Goal: Navigation & Orientation: Understand site structure

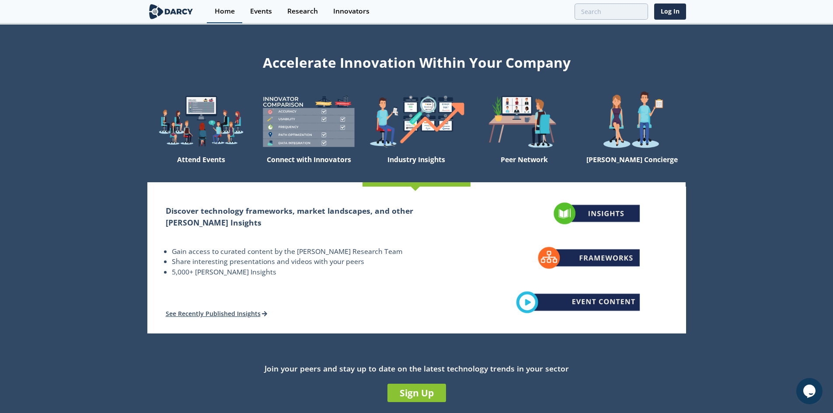
click at [221, 16] on link "Home" at bounding box center [224, 11] width 35 height 23
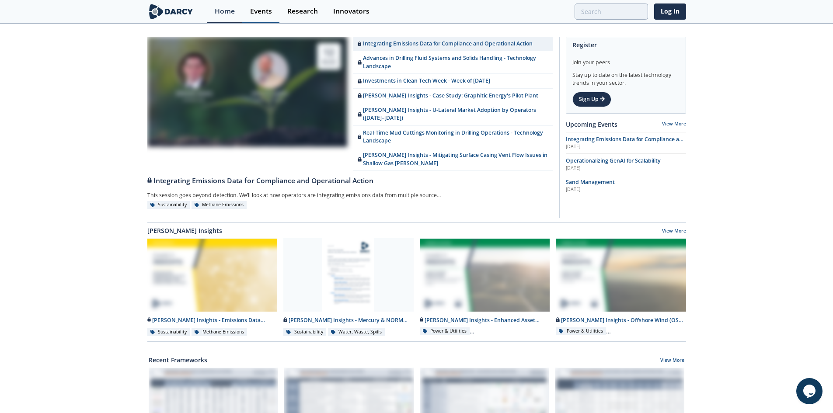
click at [257, 10] on div "Events" at bounding box center [261, 11] width 22 height 7
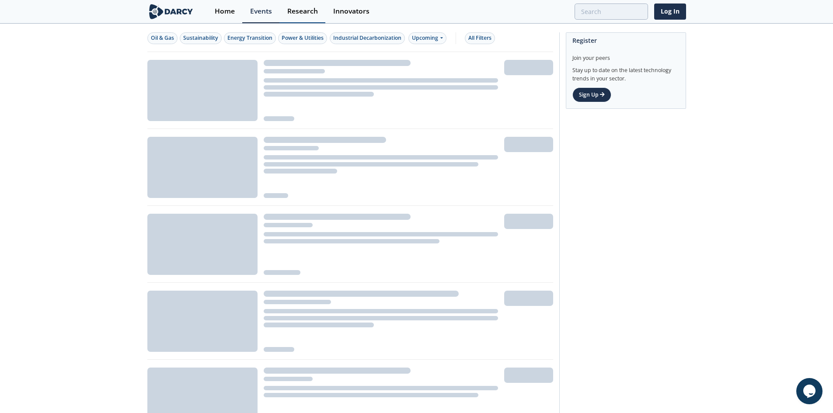
click at [297, 10] on div "Research" at bounding box center [302, 11] width 31 height 7
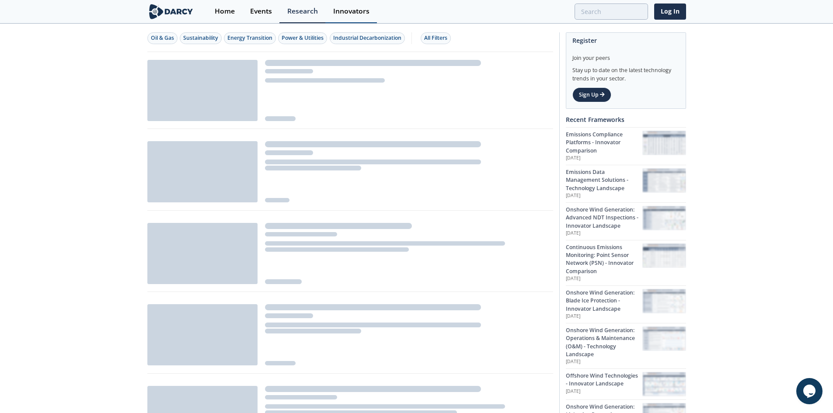
click at [362, 8] on div "Innovators" at bounding box center [351, 11] width 36 height 7
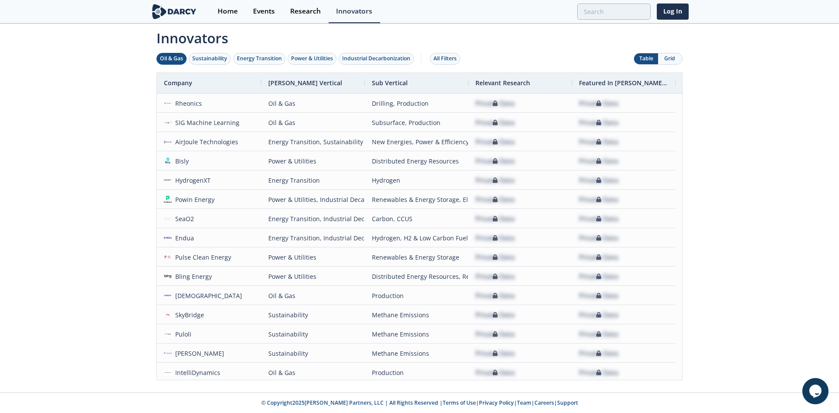
click at [177, 59] on div "Oil & Gas" at bounding box center [171, 59] width 23 height 8
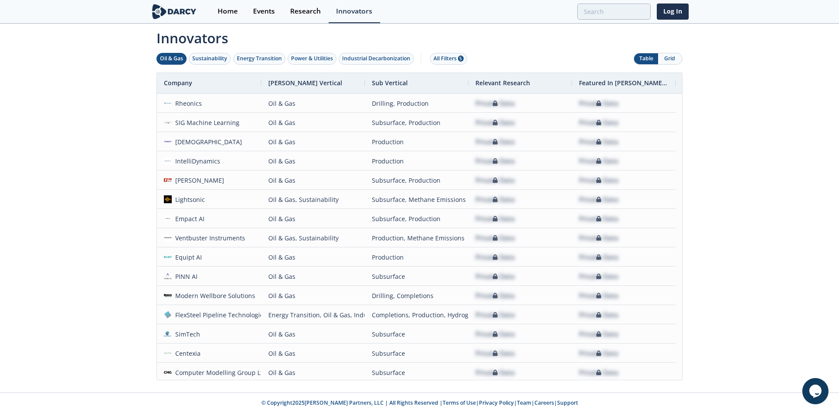
click at [185, 14] on img at bounding box center [174, 11] width 48 height 15
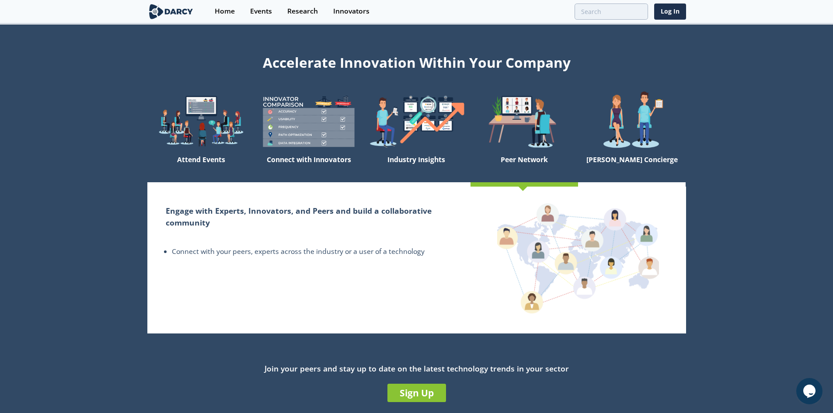
click at [529, 147] on img at bounding box center [524, 121] width 108 height 61
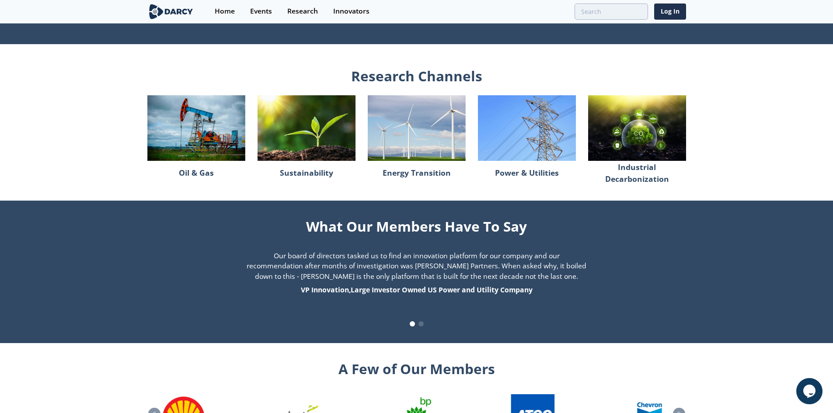
scroll to position [840, 0]
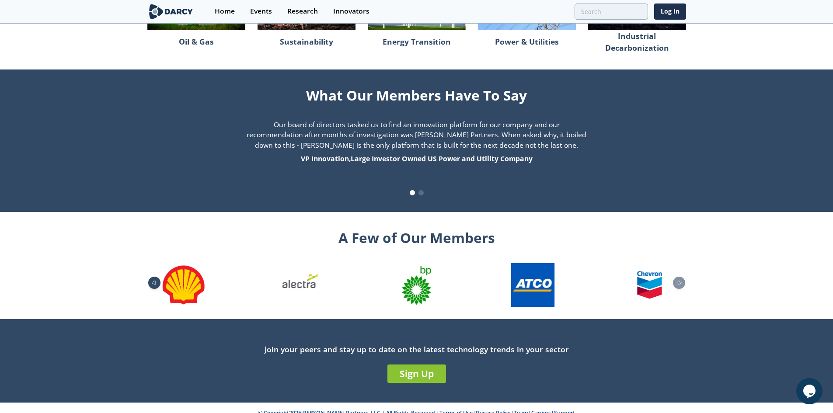
click at [155, 280] on icon "Previous slide" at bounding box center [153, 282] width 10 height 5
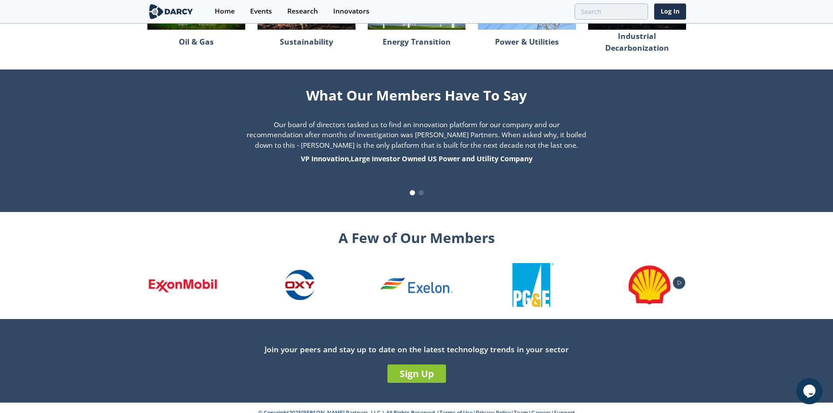
click at [681, 277] on div "Next slide" at bounding box center [679, 283] width 12 height 12
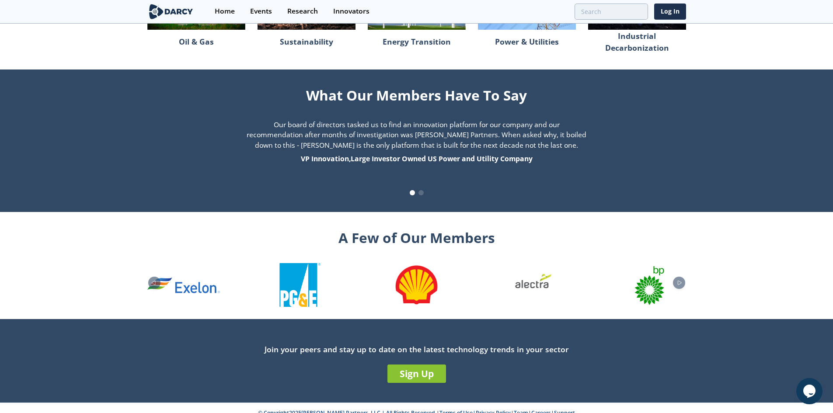
click at [672, 270] on div "7 / 26" at bounding box center [649, 285] width 73 height 44
click at [677, 280] on icon "Next slide" at bounding box center [679, 282] width 10 height 5
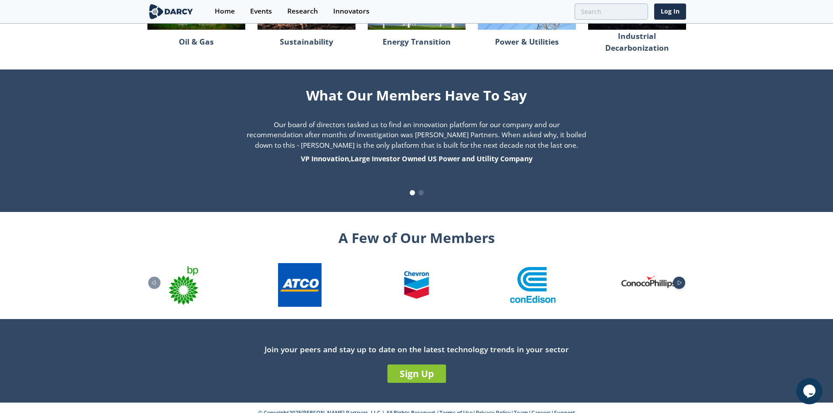
click at [681, 277] on div "Next slide" at bounding box center [679, 283] width 12 height 12
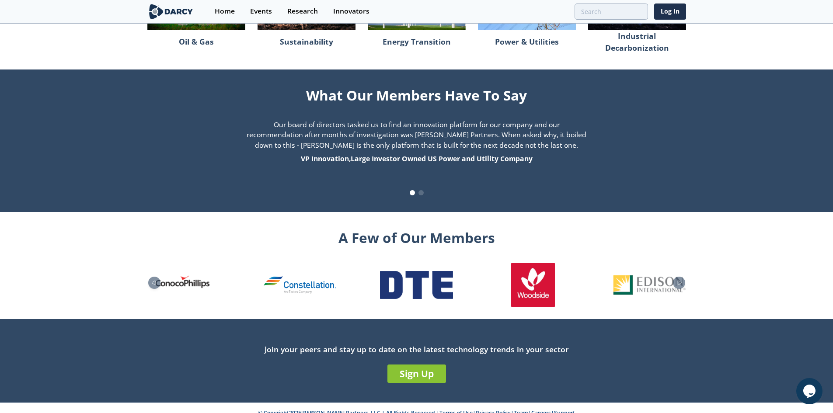
click at [687, 270] on section "A Few of Our Members" at bounding box center [416, 265] width 833 height 107
click at [678, 280] on icon "Next slide" at bounding box center [679, 282] width 10 height 5
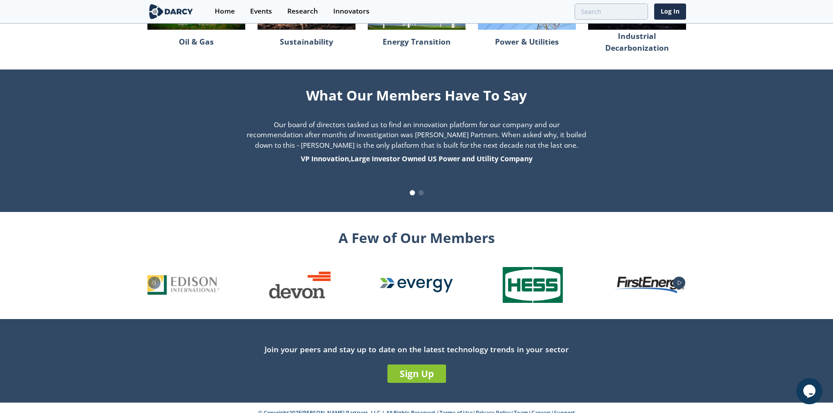
click at [678, 280] on icon "Next slide" at bounding box center [679, 282] width 10 height 5
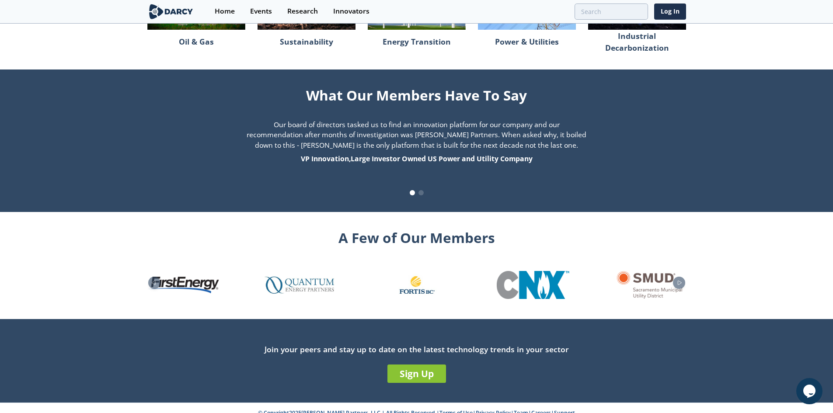
click at [542, 274] on img "22 / 26" at bounding box center [533, 285] width 73 height 28
click at [677, 280] on icon "Next slide" at bounding box center [679, 282] width 10 height 5
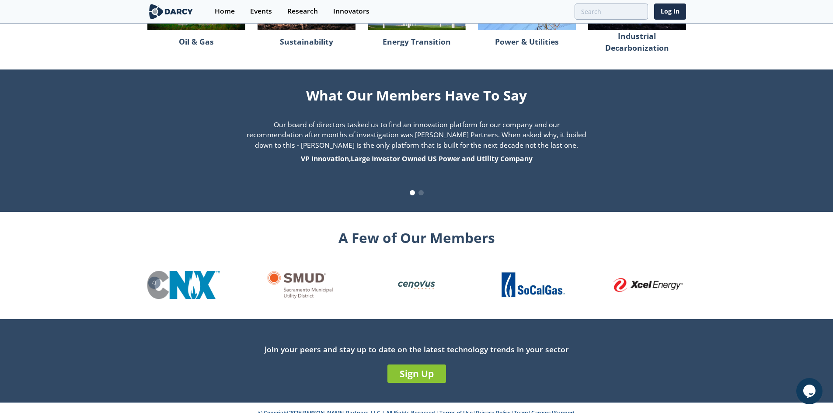
click at [429, 279] on img "24 / 26" at bounding box center [416, 285] width 44 height 44
click at [721, 278] on section "A Few of Our Members" at bounding box center [416, 265] width 833 height 107
